Goal: Information Seeking & Learning: Learn about a topic

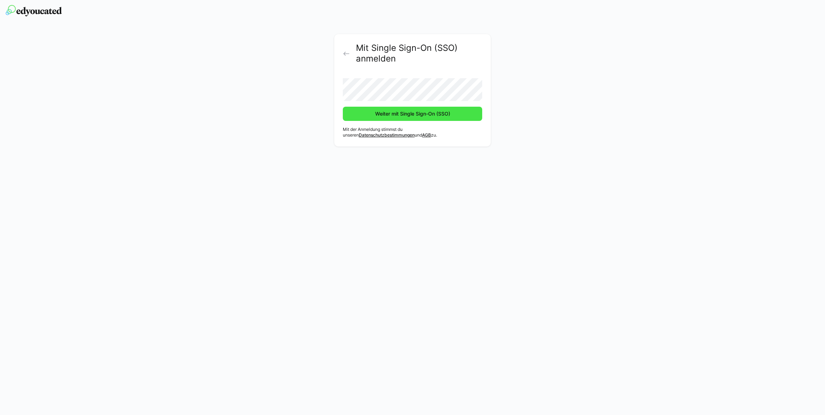
click at [397, 111] on span "Weiter mit Single Sign-On (SSO)" at bounding box center [412, 113] width 77 height 7
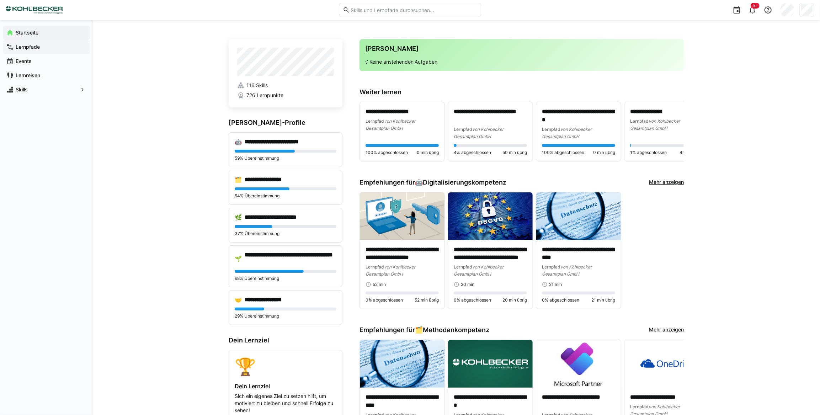
click at [0, 0] on app-navigation-label "Lernpfade" at bounding box center [0, 0] width 0 height 0
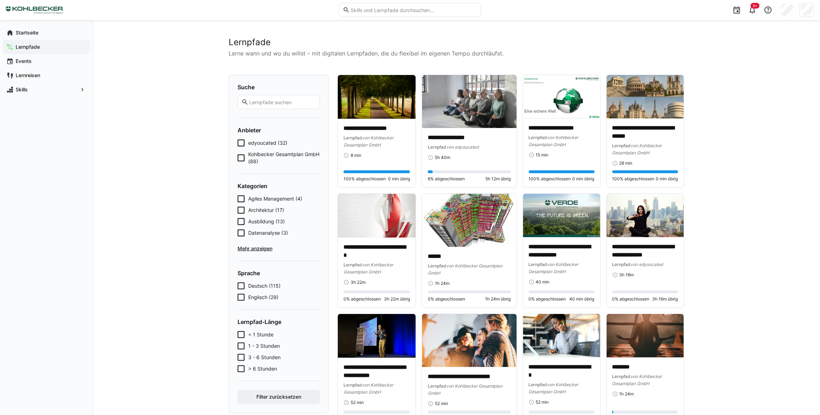
click at [257, 102] on input "text" at bounding box center [283, 102] width 68 height 6
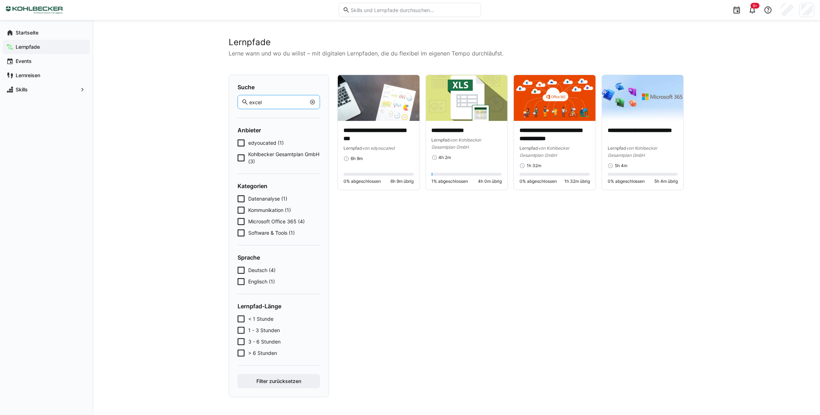
type input "excel"
